Goal: Navigation & Orientation: Find specific page/section

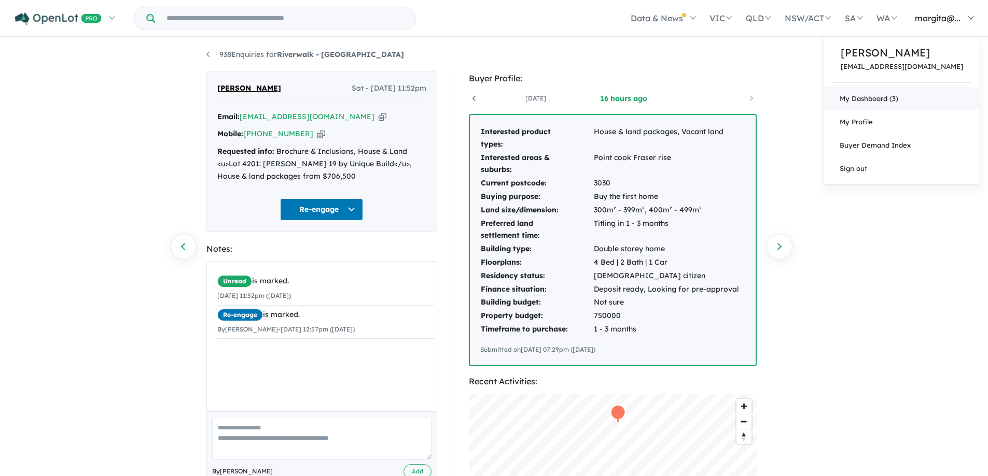
click at [897, 102] on link "My Dashboard (3)" at bounding box center [902, 98] width 156 height 23
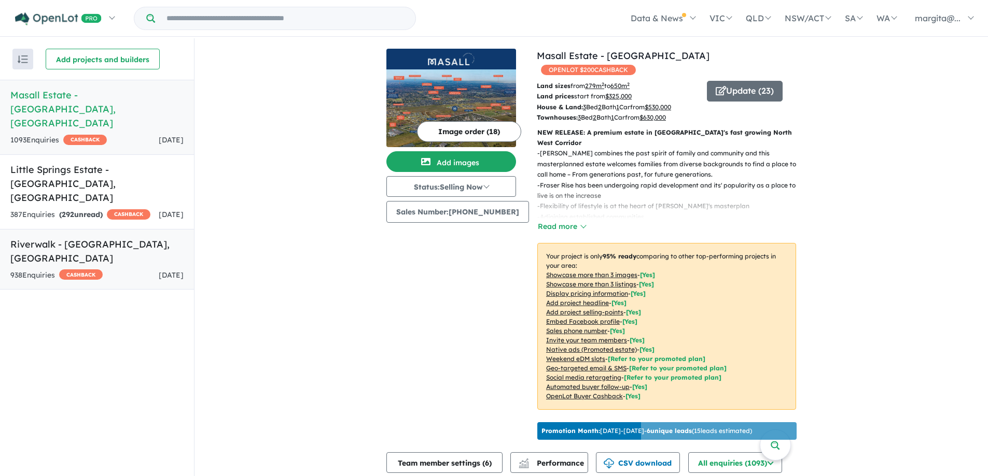
click at [41, 237] on h5 "Riverwalk - [GEOGRAPHIC_DATA] , [GEOGRAPHIC_DATA]" at bounding box center [96, 251] width 173 height 28
